Goal: Navigation & Orientation: Find specific page/section

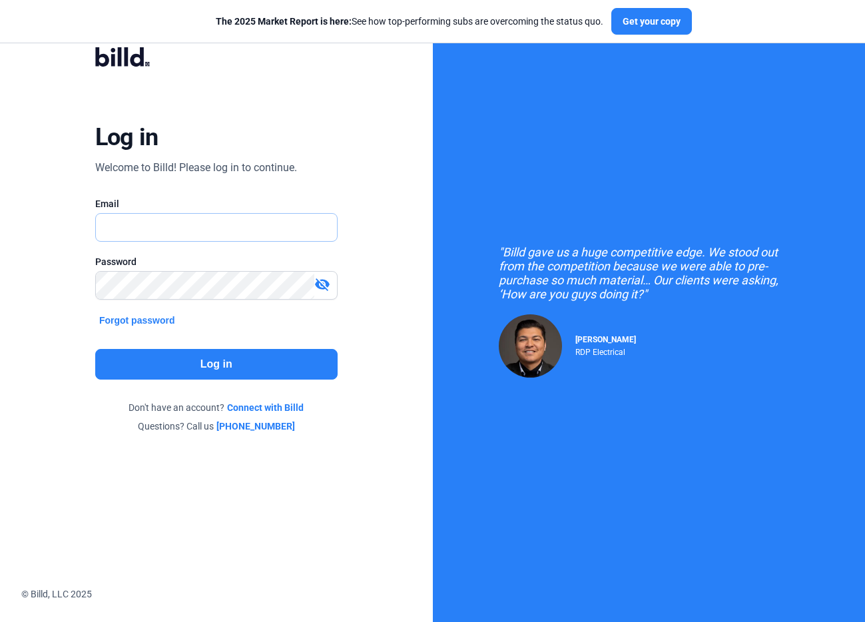
click at [263, 221] on input "text" at bounding box center [209, 227] width 227 height 27
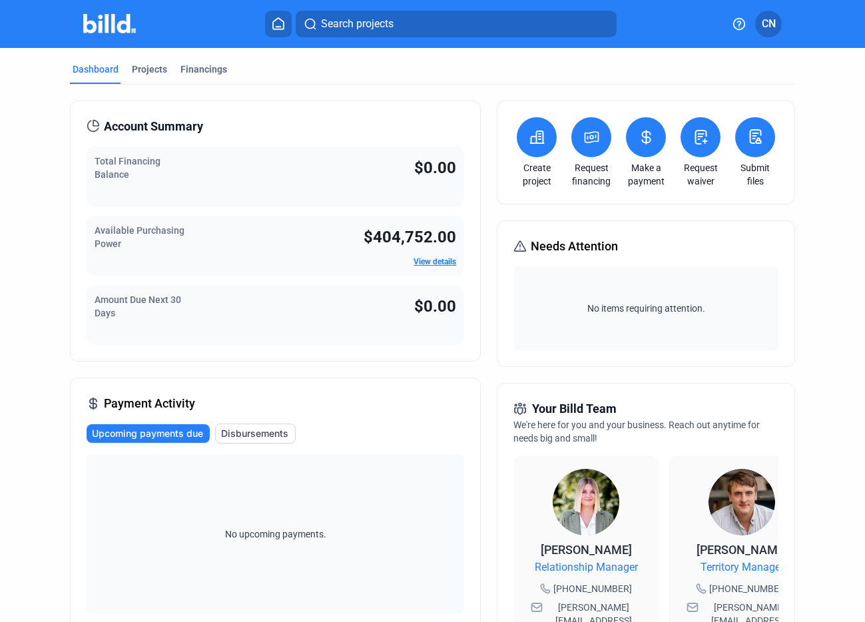
scroll to position [347, 0]
